Goal: Use online tool/utility: Utilize a website feature to perform a specific function

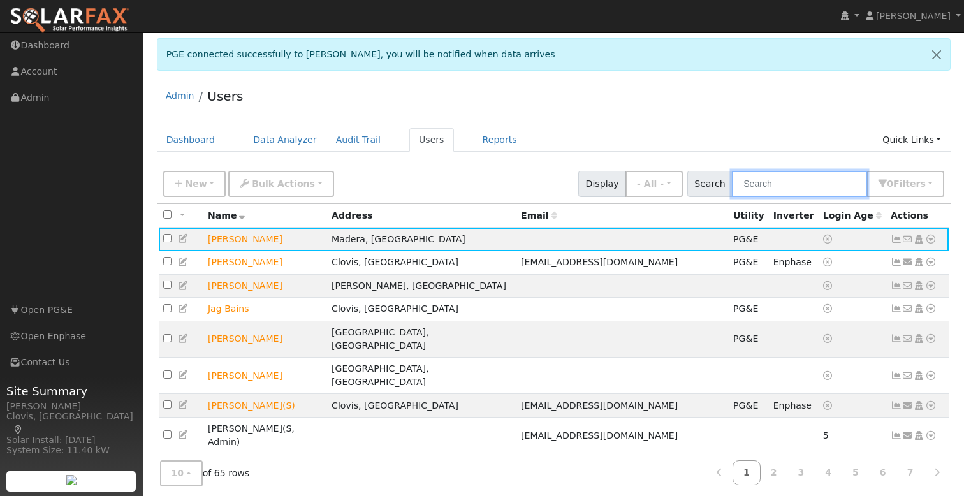
click at [791, 185] on input "text" at bounding box center [799, 184] width 135 height 26
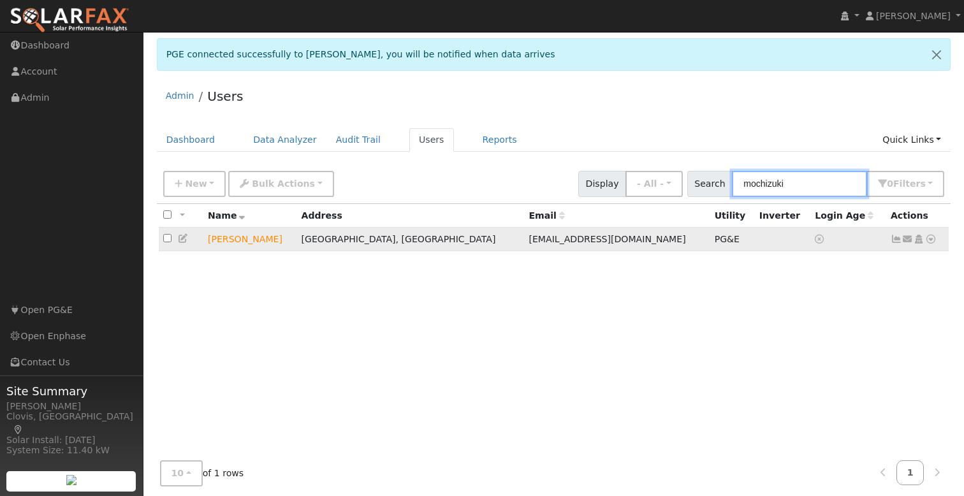
type input "mochizuki"
click at [933, 242] on icon at bounding box center [930, 239] width 11 height 9
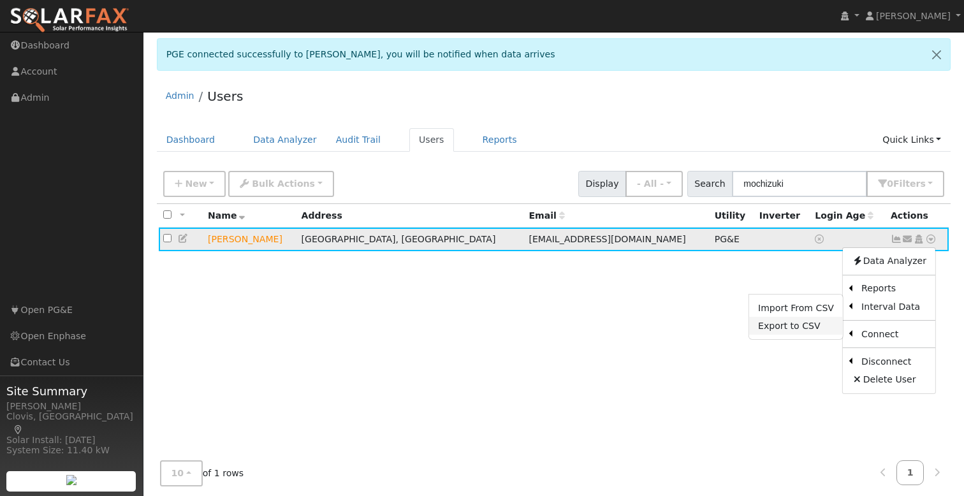
click at [822, 328] on link "Export to CSV" at bounding box center [796, 326] width 94 height 18
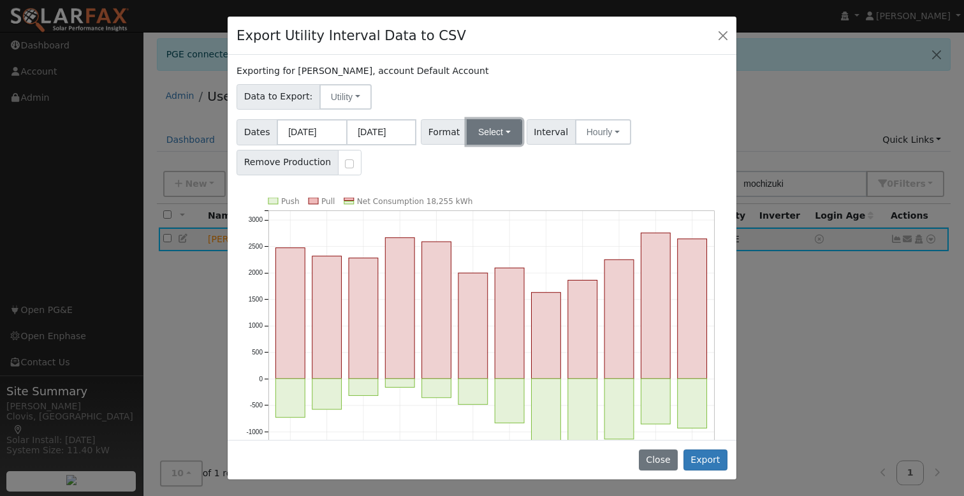
click at [501, 134] on button "Select" at bounding box center [494, 132] width 55 height 26
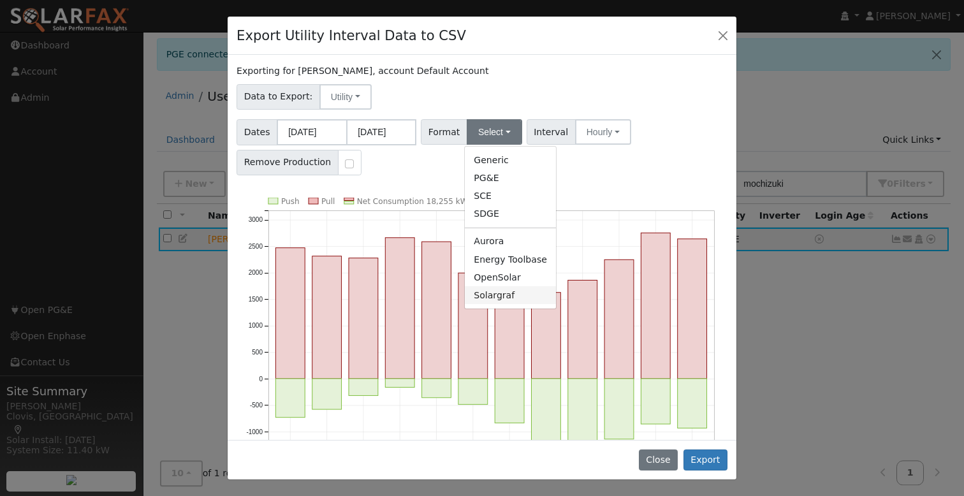
click at [517, 295] on link "Solargraf" at bounding box center [510, 295] width 91 height 18
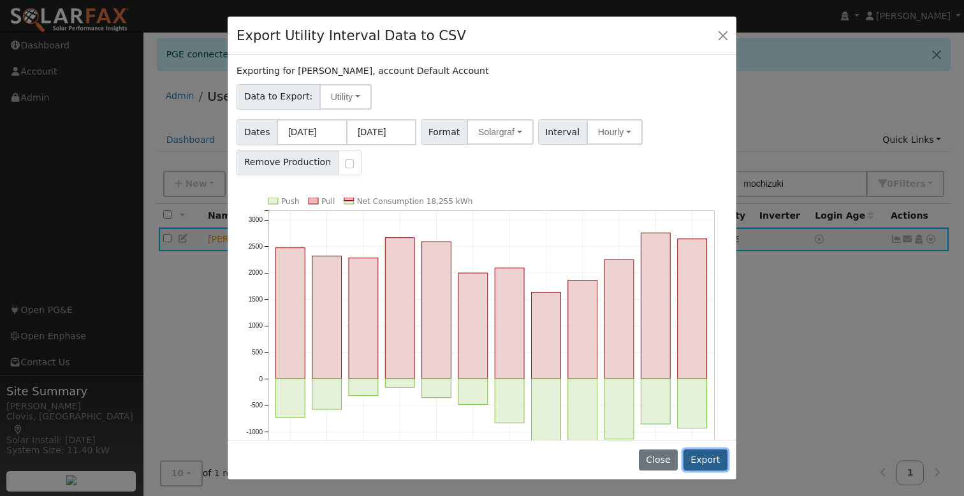
click at [706, 458] on button "Export" at bounding box center [705, 460] width 44 height 22
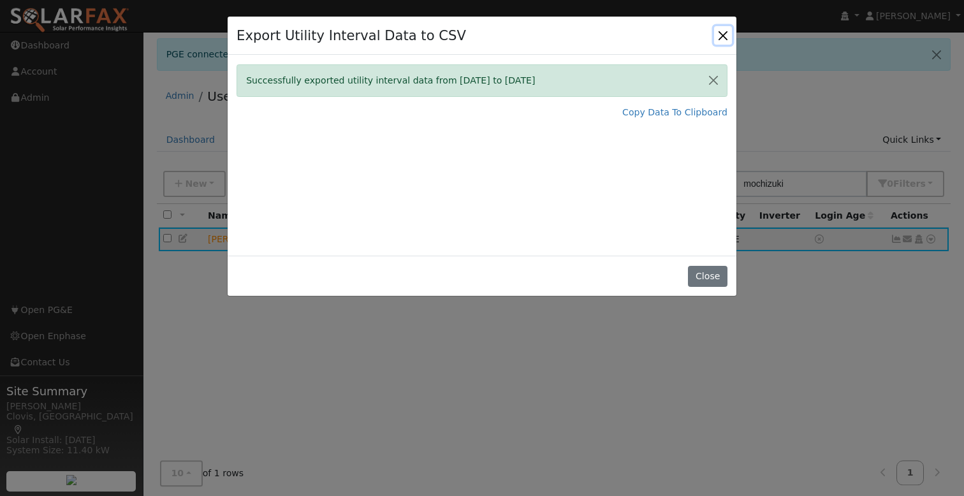
click at [720, 33] on button "Close" at bounding box center [723, 35] width 18 height 18
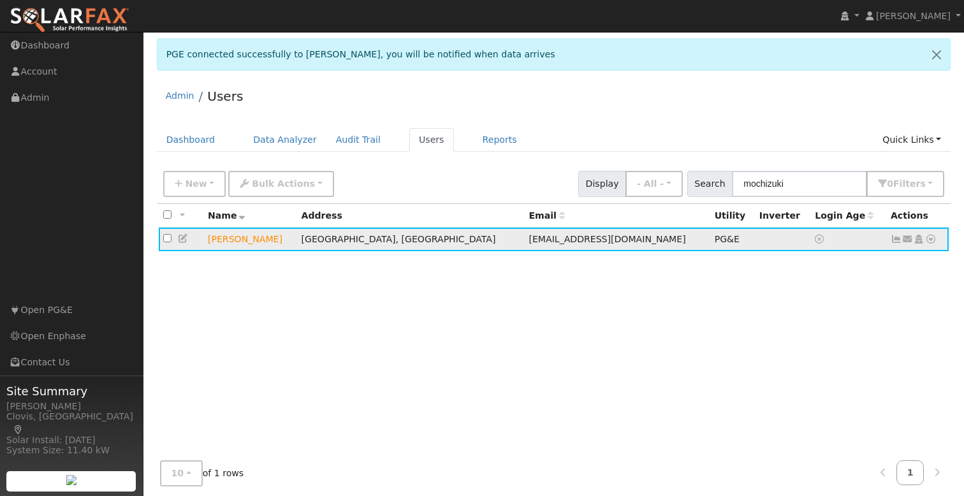
click at [929, 243] on icon at bounding box center [930, 239] width 11 height 9
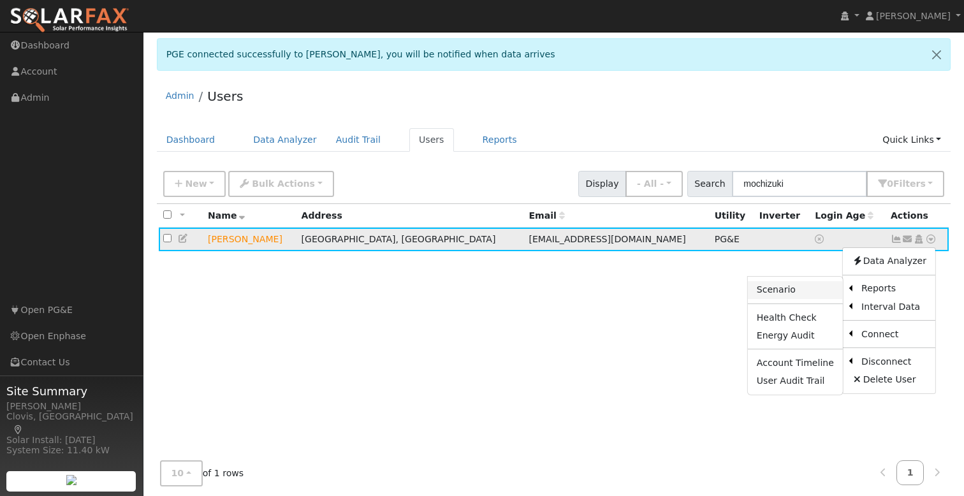
click at [791, 289] on link "Scenario" at bounding box center [795, 290] width 95 height 18
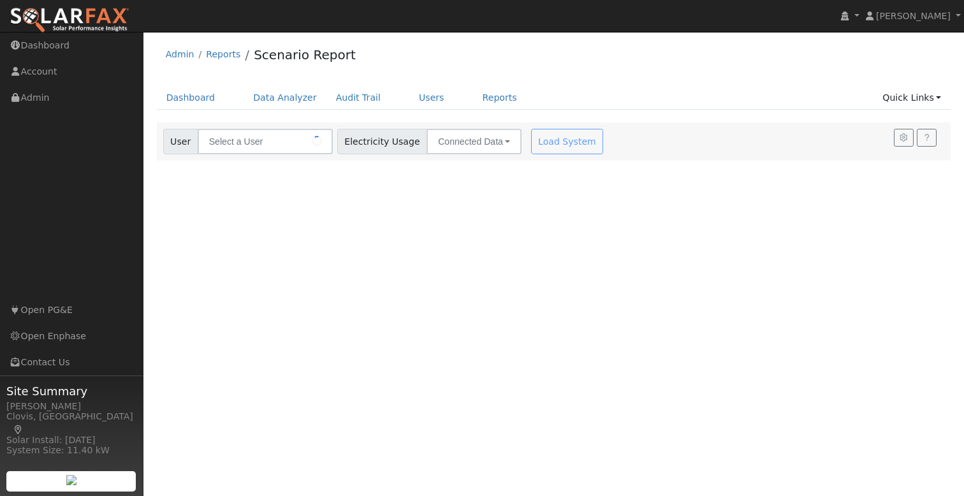
type input "[PERSON_NAME]"
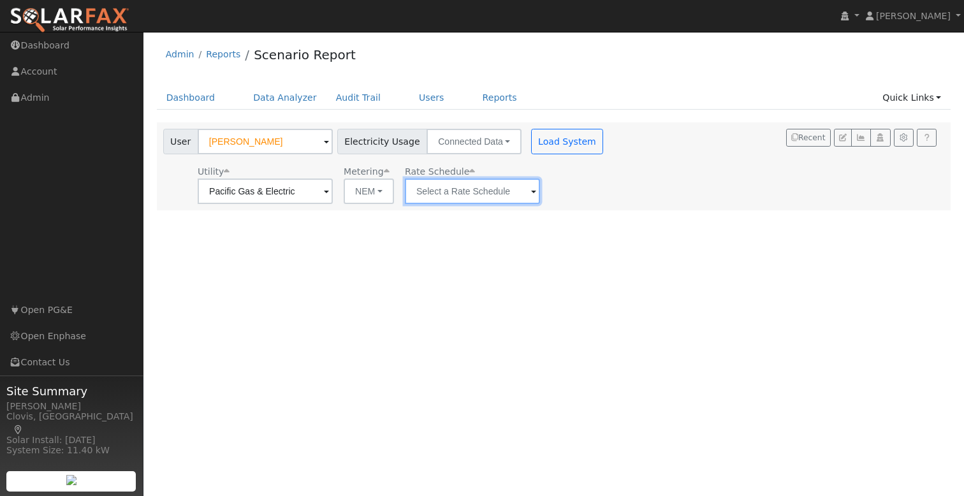
click at [464, 189] on input "text" at bounding box center [472, 192] width 135 height 26
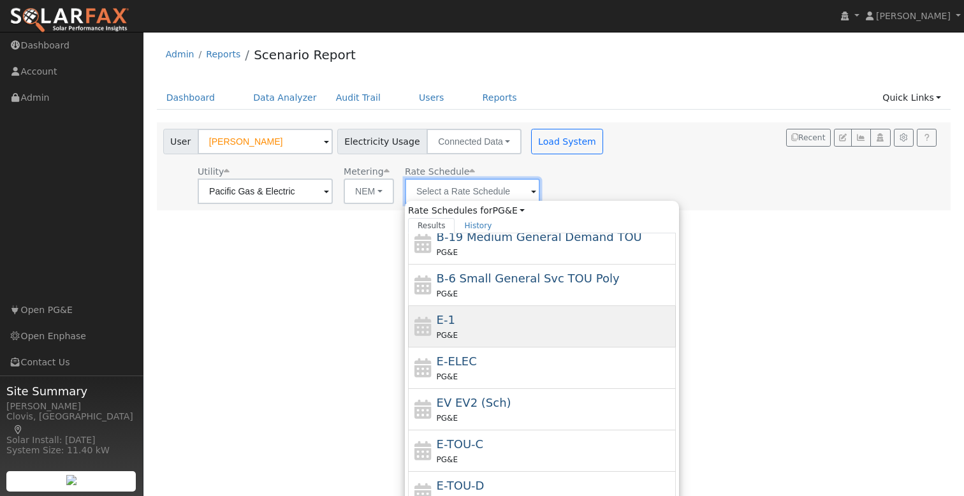
scroll to position [176, 0]
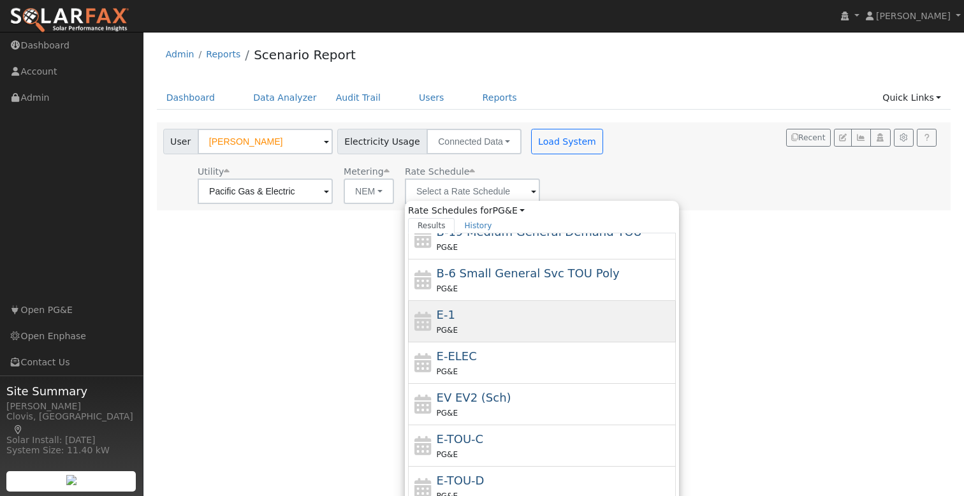
click at [508, 324] on div "PG&E" at bounding box center [555, 329] width 237 height 13
type input "E-1"
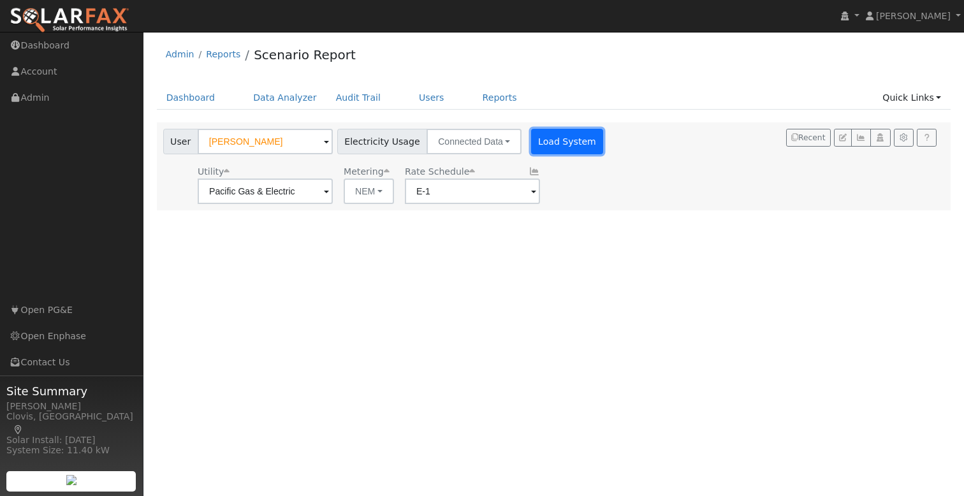
click at [556, 140] on button "Load System" at bounding box center [567, 142] width 73 height 26
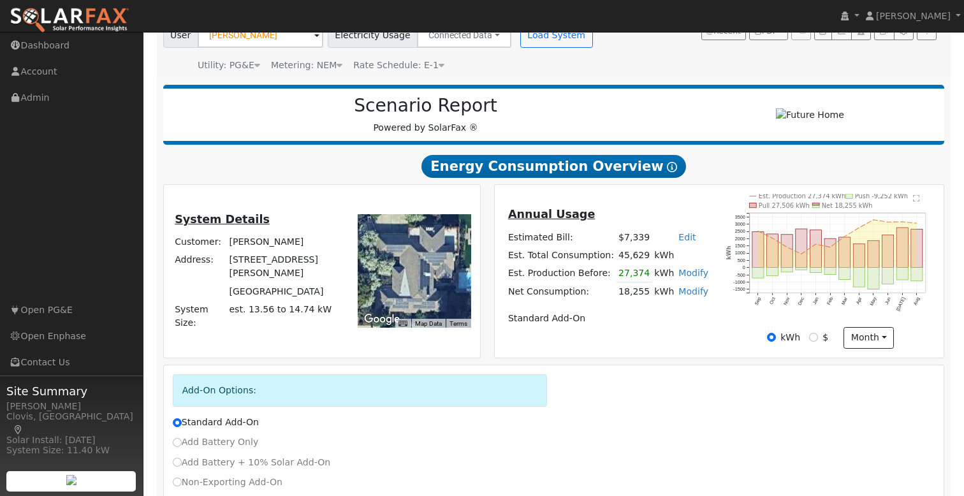
scroll to position [159, 0]
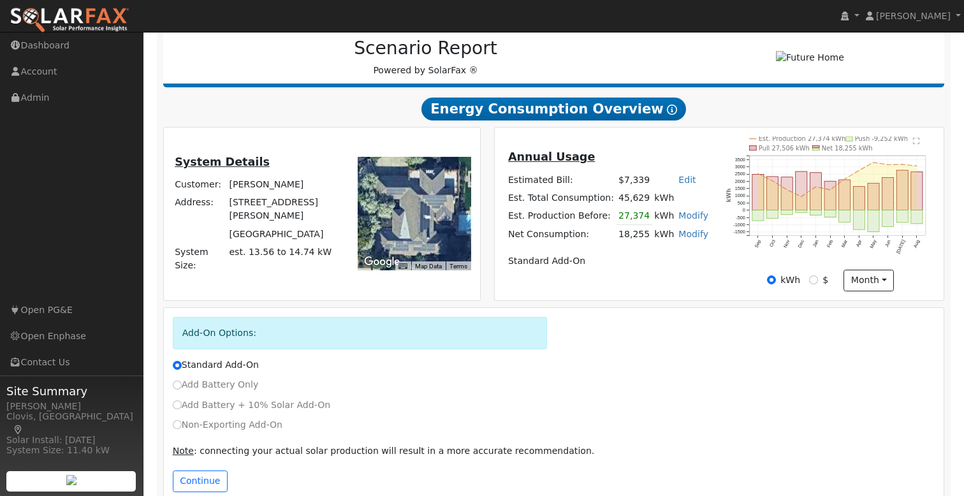
click at [204, 436] on div "Non-Exporting Add-On" at bounding box center [554, 428] width 776 height 20
click at [206, 432] on label "Non-Exporting Add-On" at bounding box center [228, 424] width 110 height 13
click at [182, 429] on input "Non-Exporting Add-On" at bounding box center [177, 424] width 9 height 9
radio input "true"
radio input "false"
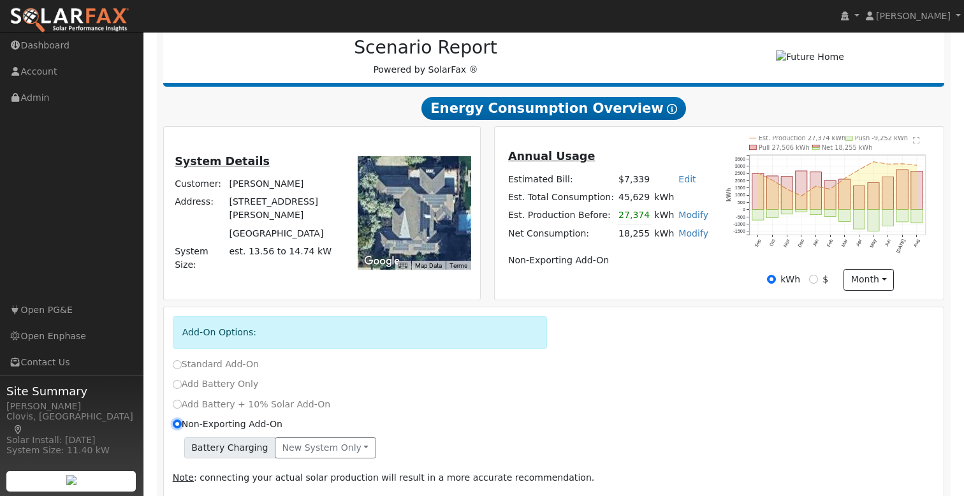
scroll to position [221, 0]
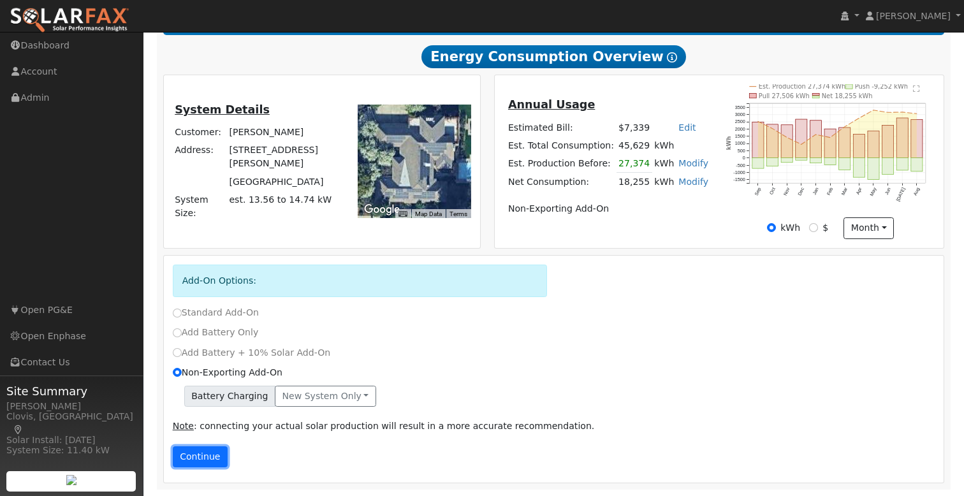
click at [199, 454] on button "Continue" at bounding box center [200, 457] width 55 height 22
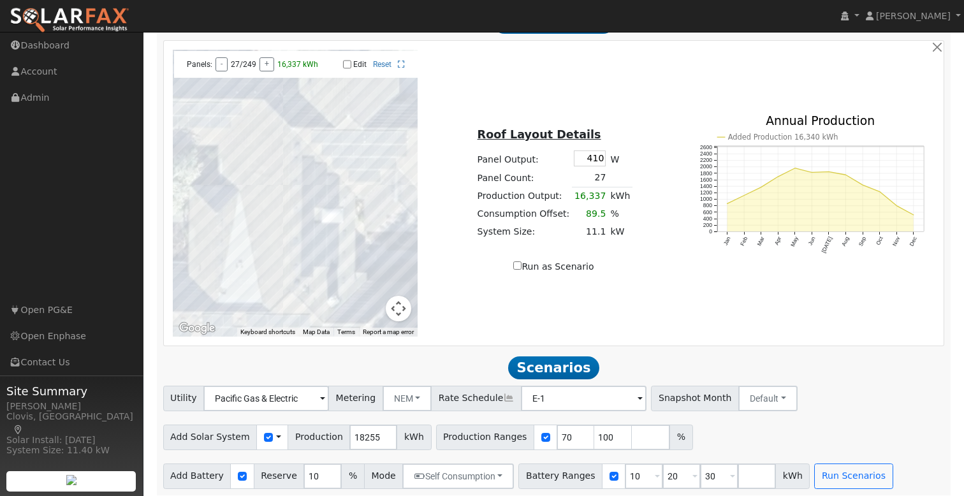
scroll to position [896, 0]
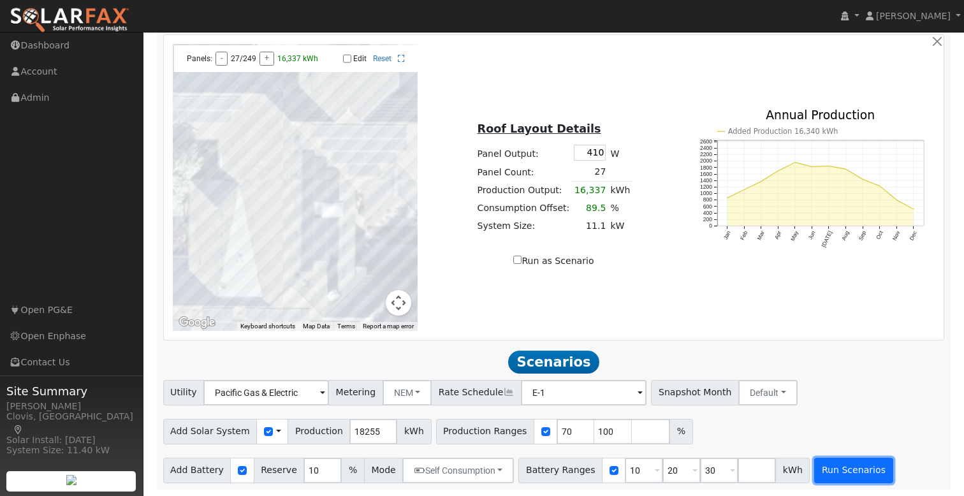
click at [847, 474] on button "Run Scenarios" at bounding box center [853, 471] width 78 height 26
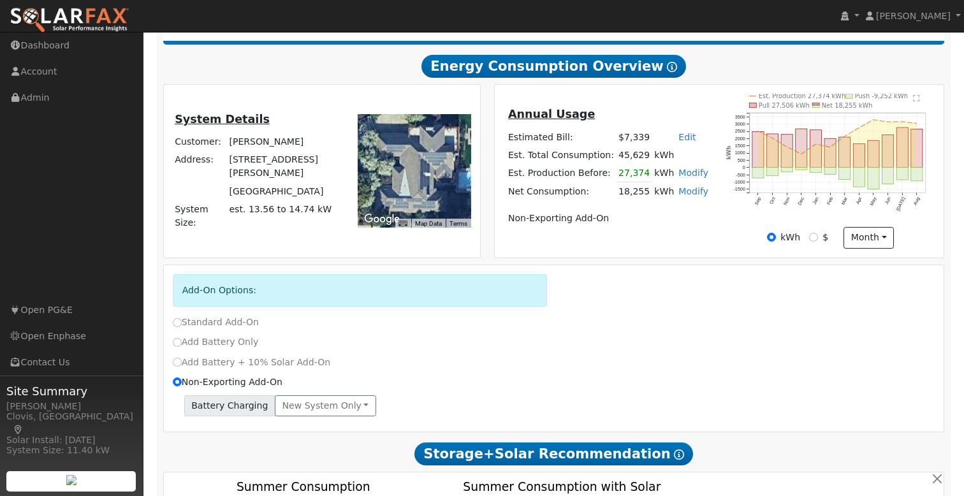
scroll to position [0, 0]
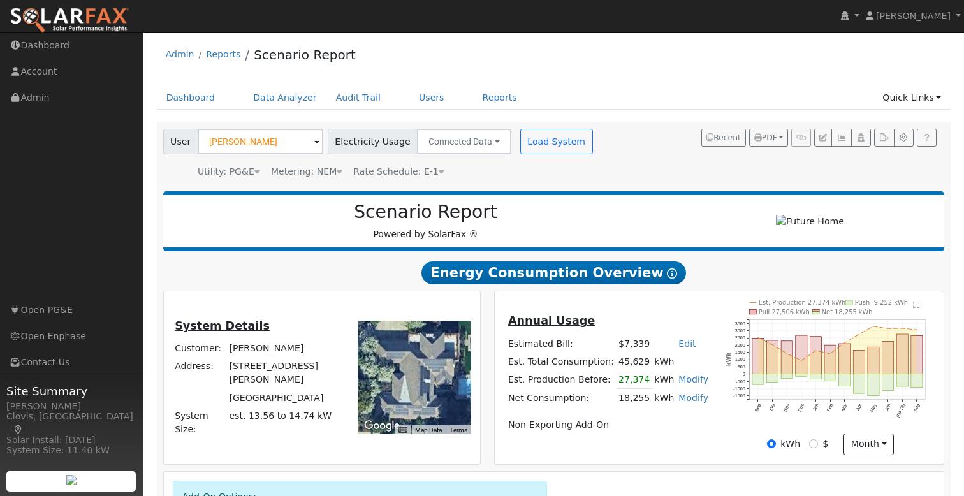
type input "13.4"
click at [580, 75] on div "Admin Reports Scenario Report" at bounding box center [554, 57] width 794 height 39
